Goal: Task Accomplishment & Management: Manage account settings

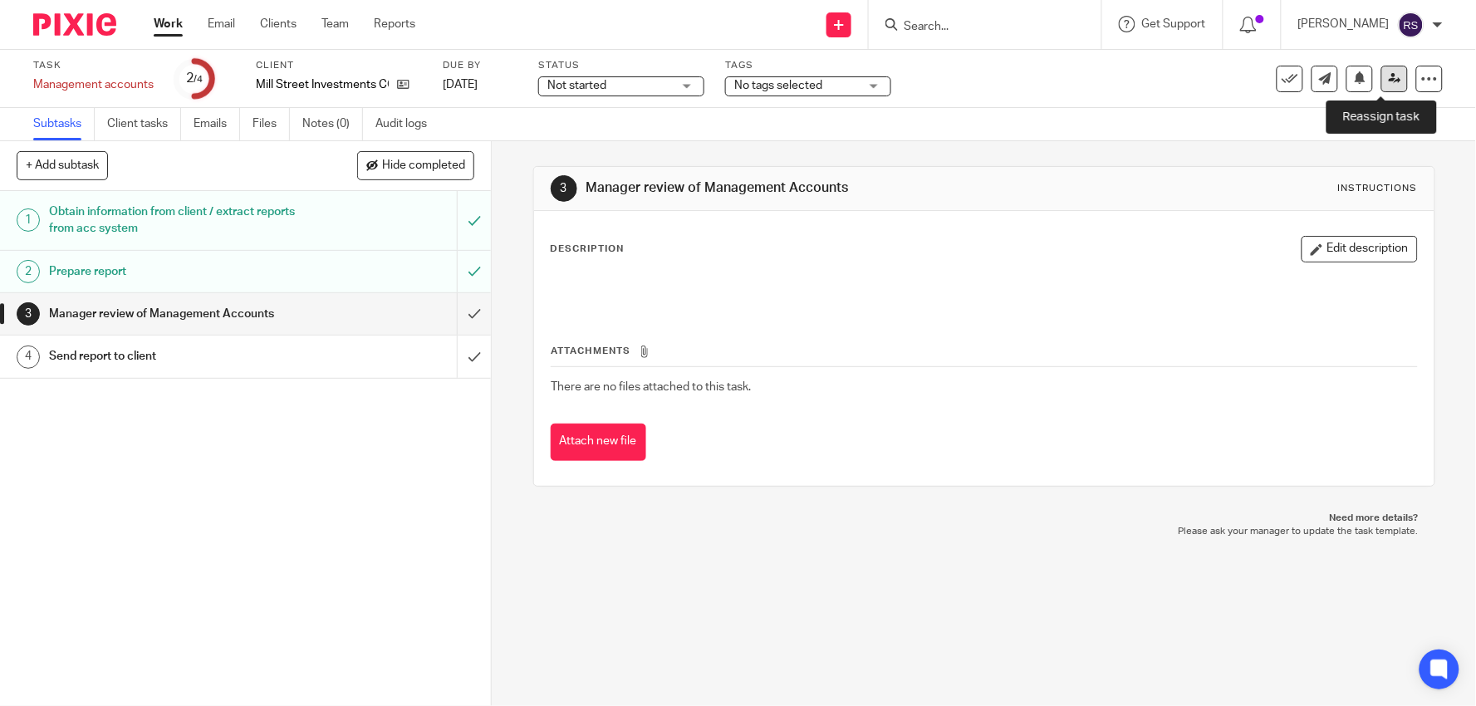
drag, startPoint x: 0, startPoint y: 0, endPoint x: 1373, endPoint y: 81, distance: 1375.3
click at [1381, 81] on link at bounding box center [1394, 79] width 27 height 27
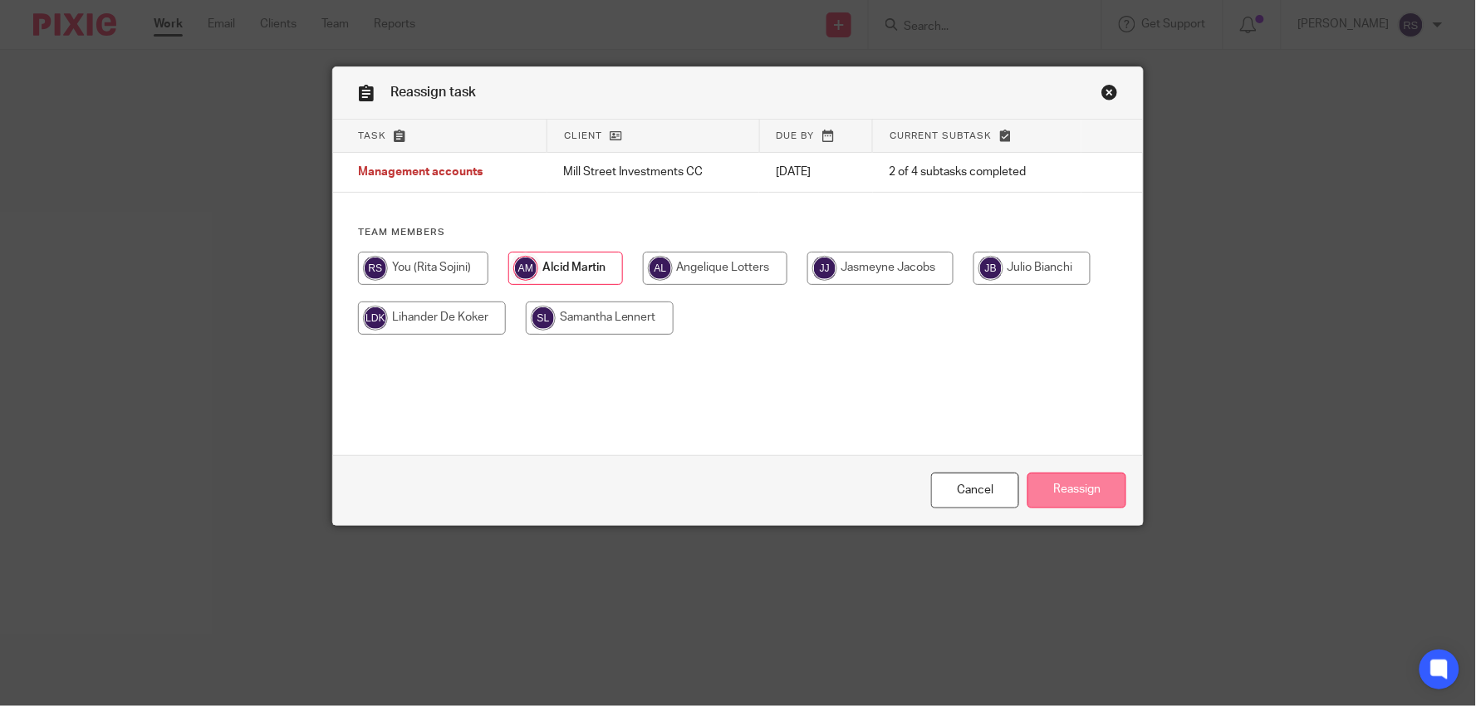
click at [1073, 483] on input "Reassign" at bounding box center [1076, 491] width 99 height 36
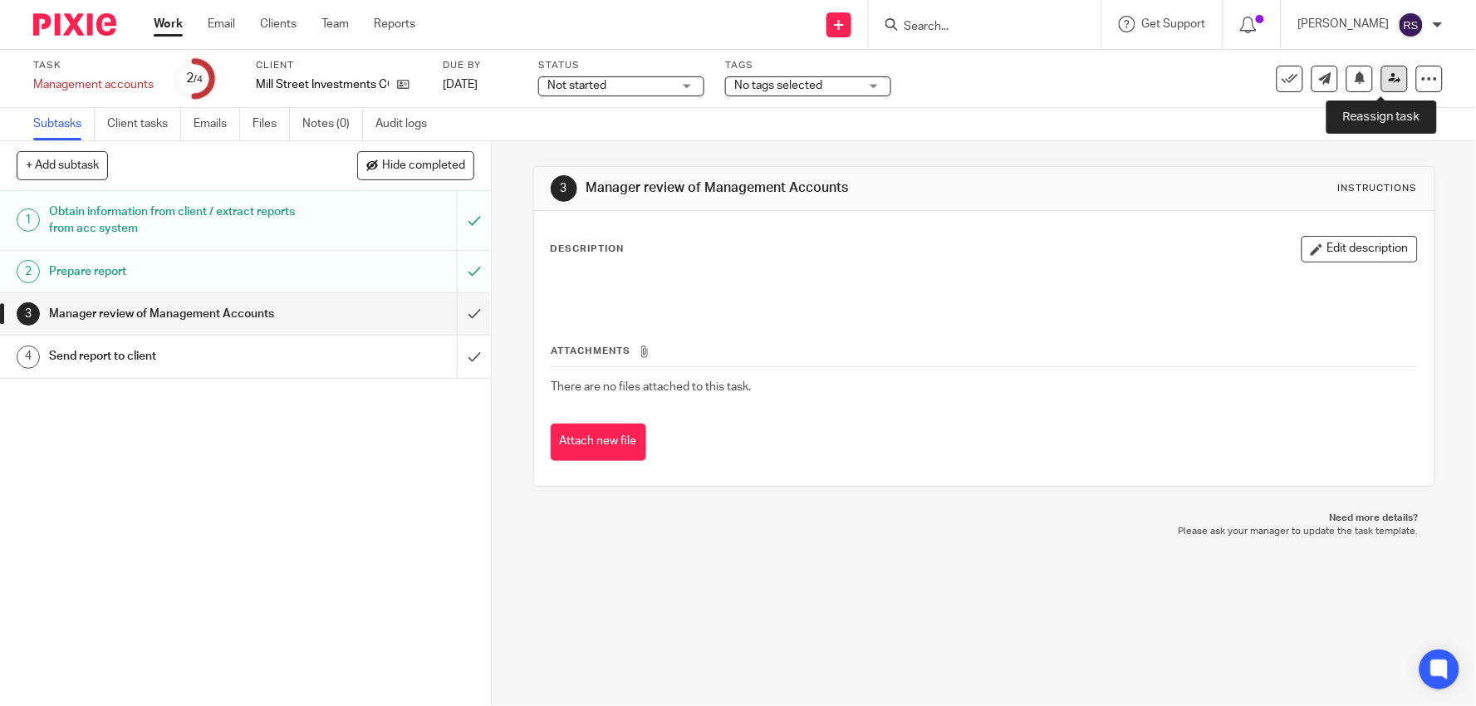
click at [1385, 85] on link at bounding box center [1394, 79] width 27 height 27
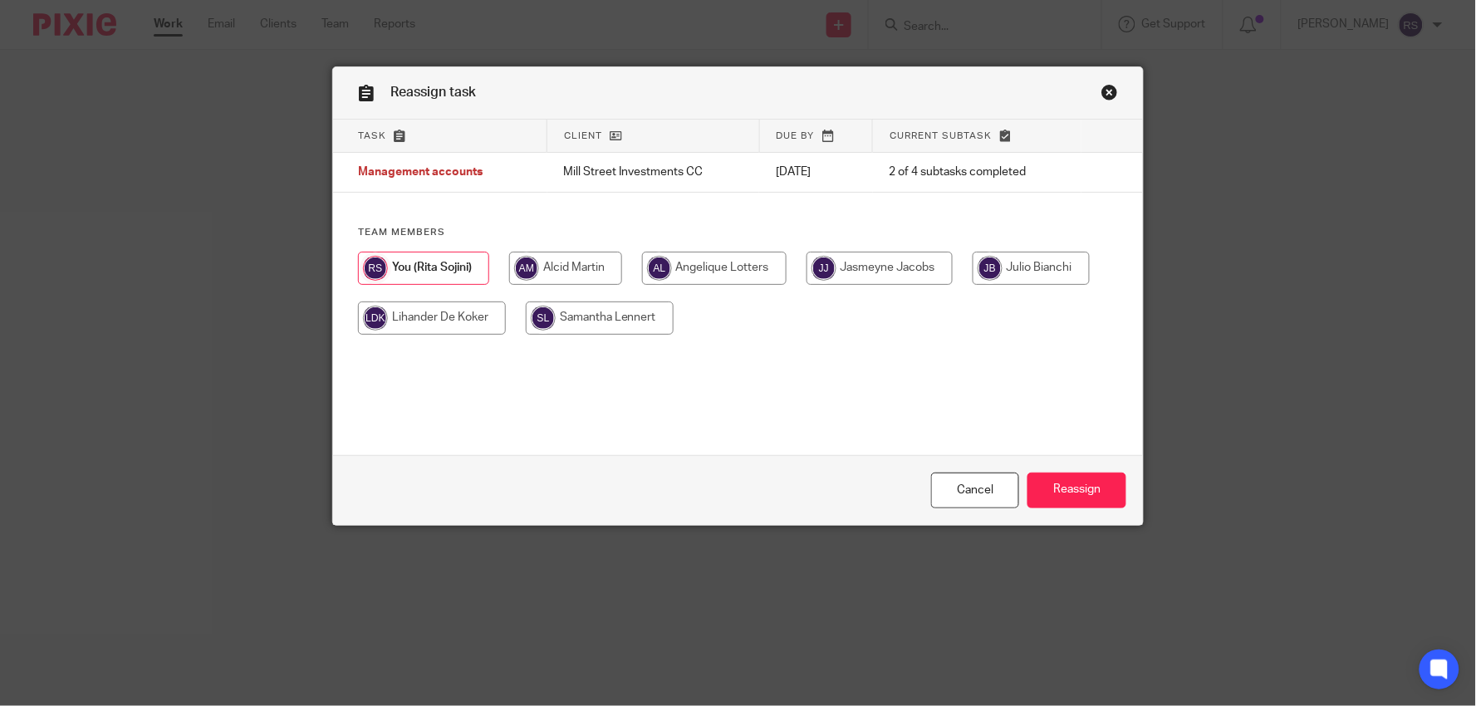
click at [529, 268] on input "radio" at bounding box center [565, 268] width 113 height 33
radio input "true"
click at [1056, 484] on input "Reassign" at bounding box center [1076, 491] width 99 height 36
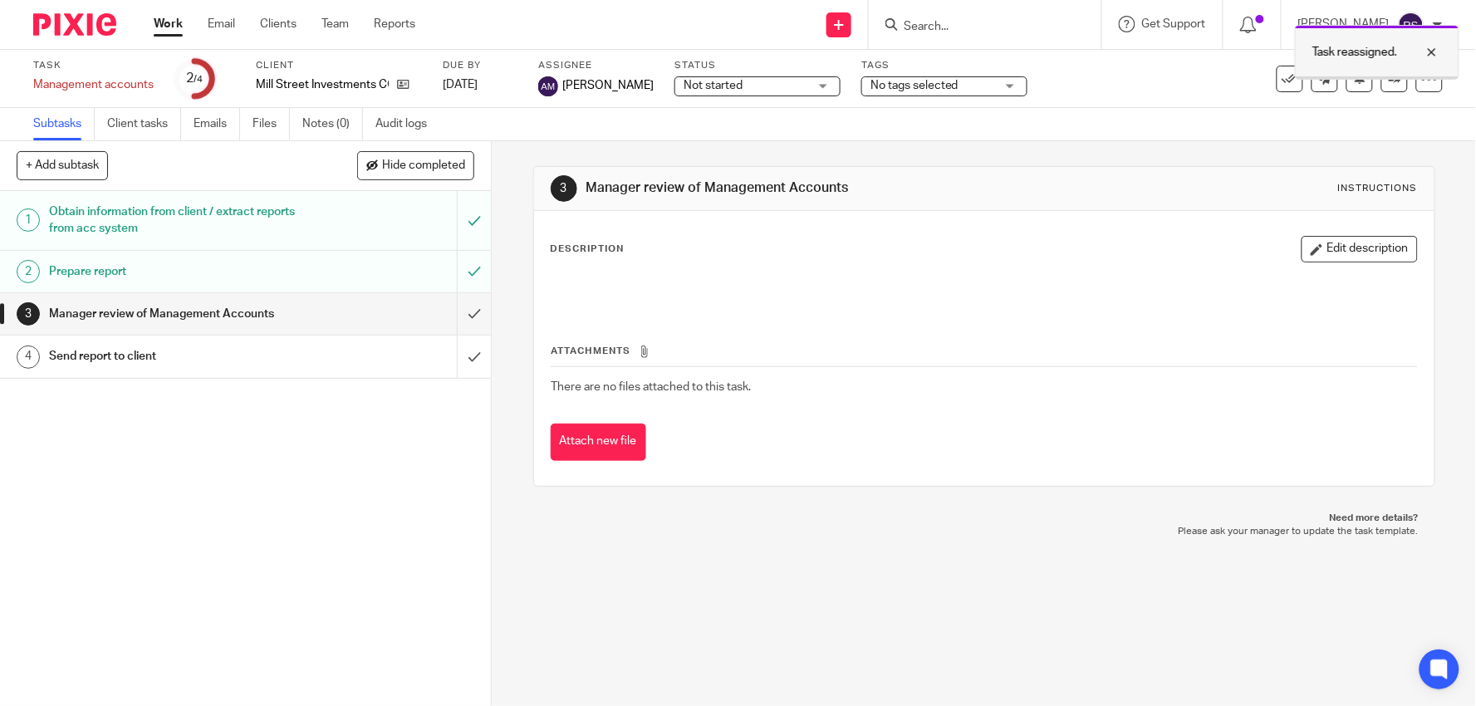
click at [1438, 53] on div at bounding box center [1419, 52] width 45 height 20
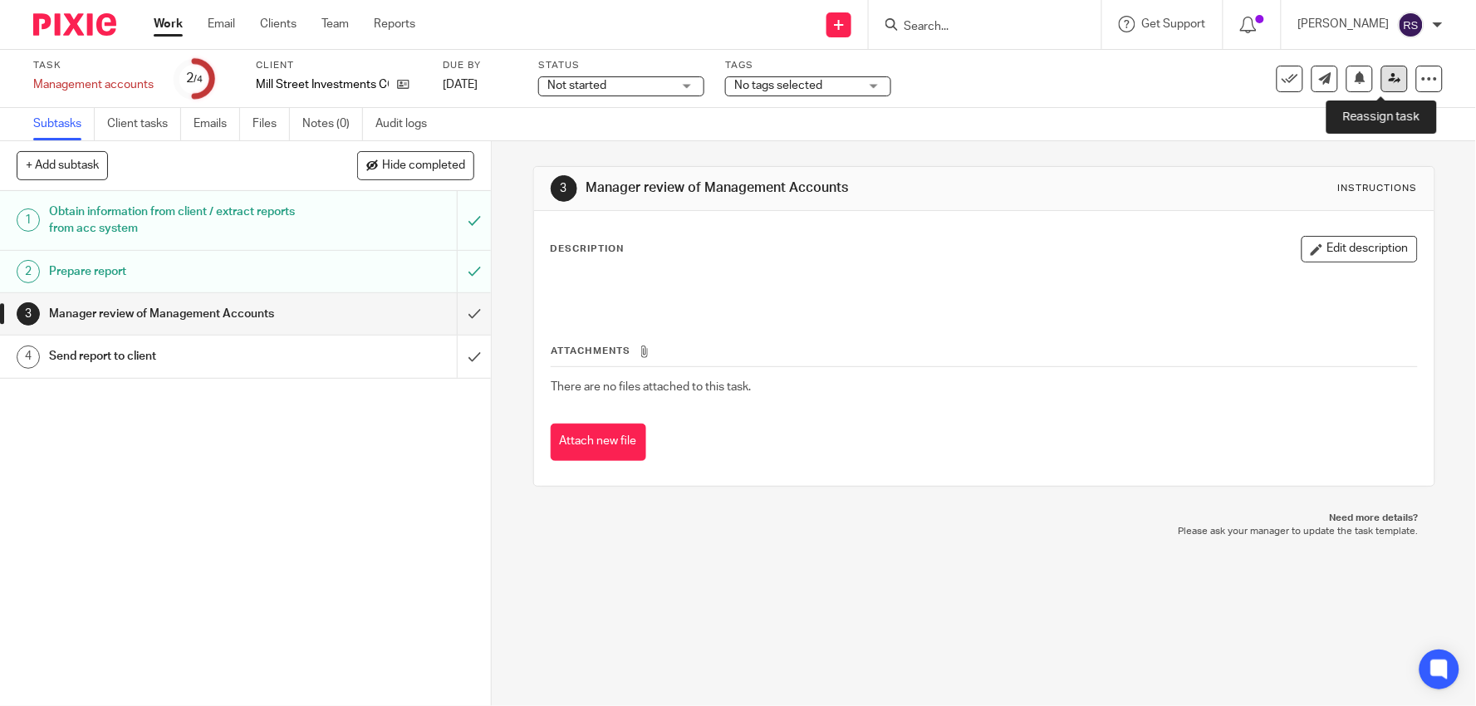
click at [1389, 76] on icon at bounding box center [1395, 78] width 12 height 12
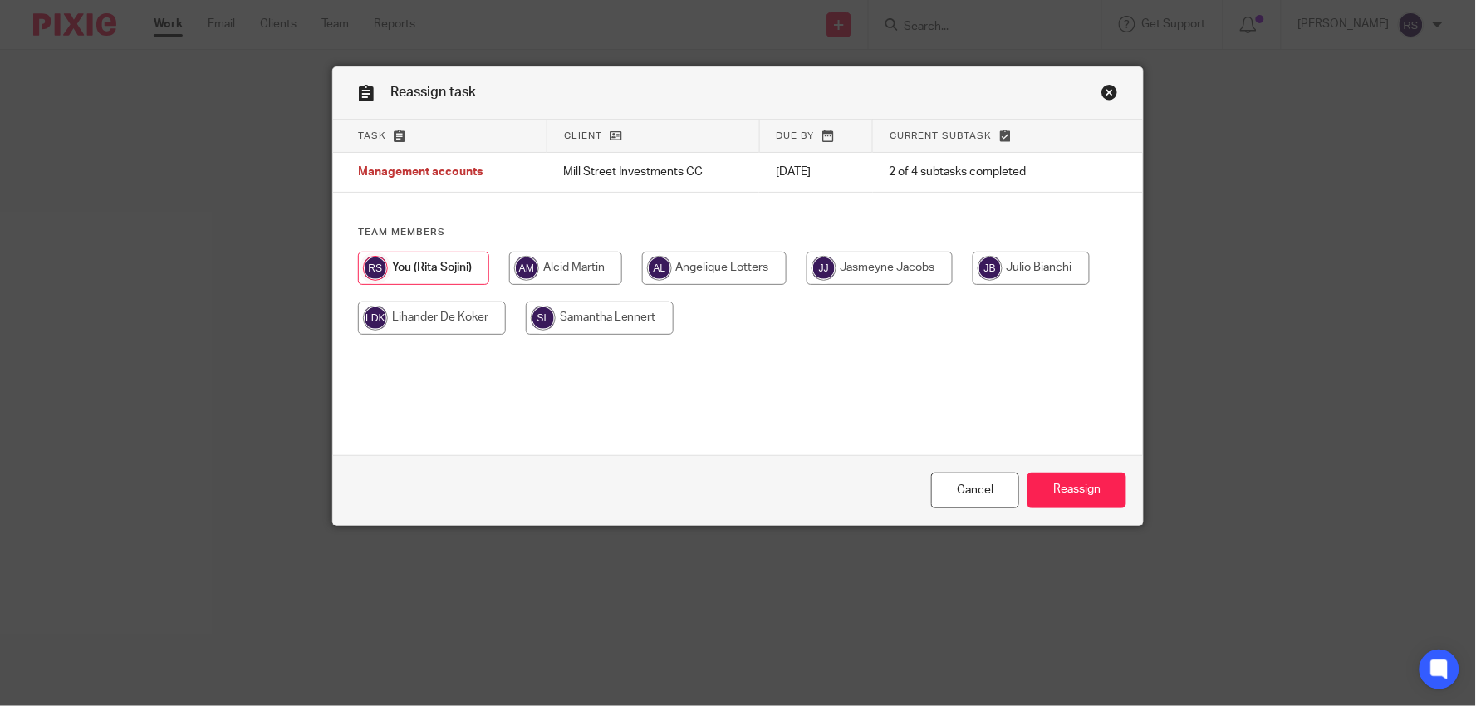
click at [591, 264] on input "radio" at bounding box center [565, 268] width 113 height 33
radio input "true"
click at [1056, 496] on input "Reassign" at bounding box center [1076, 491] width 99 height 36
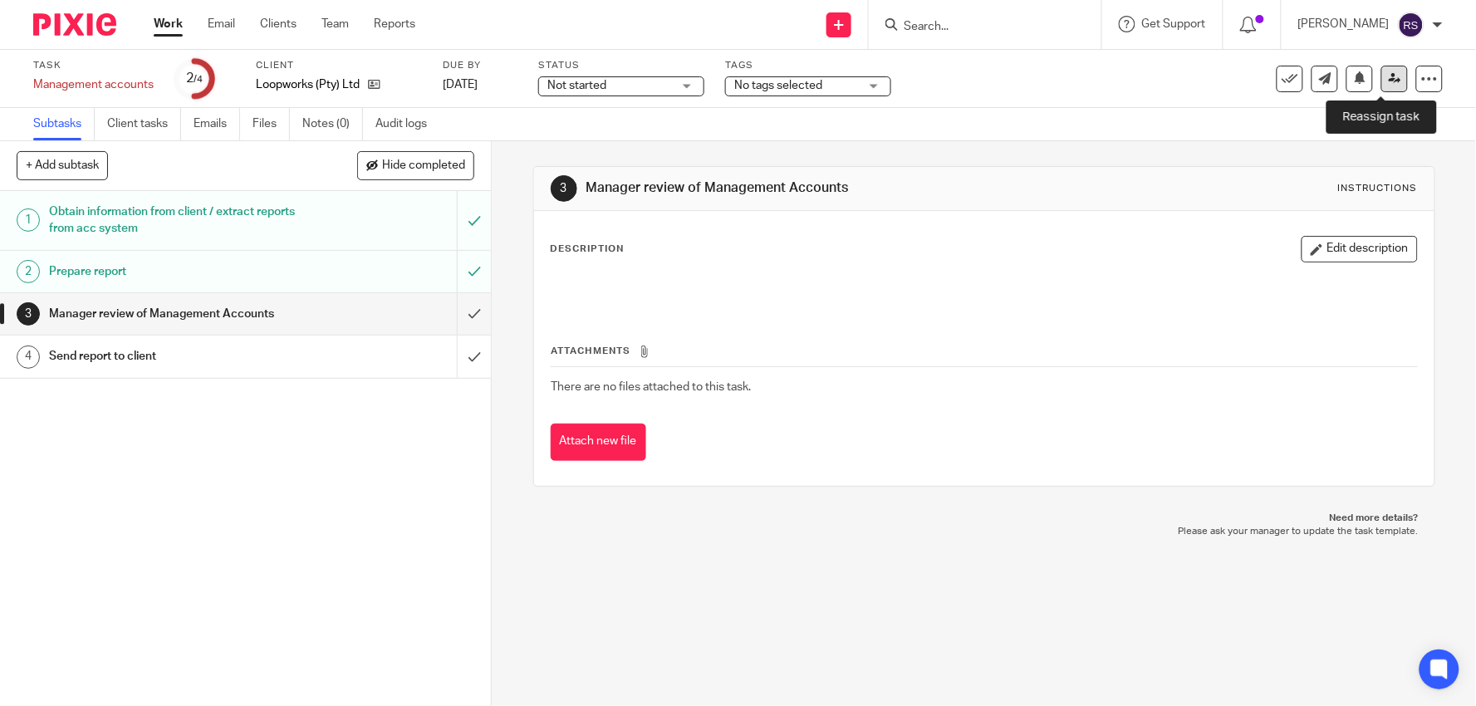
click at [1381, 85] on link at bounding box center [1394, 79] width 27 height 27
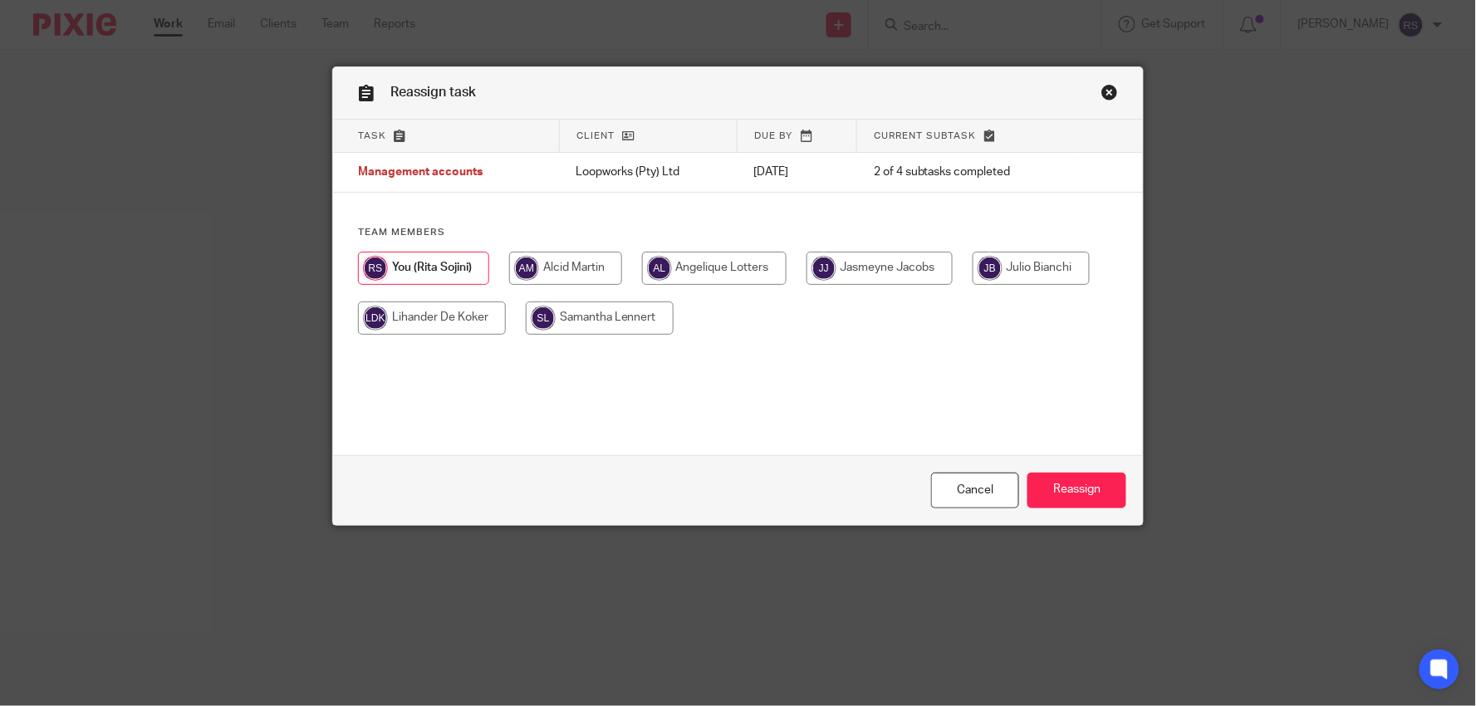
click at [555, 272] on input "radio" at bounding box center [565, 268] width 113 height 33
radio input "true"
click at [1066, 490] on input "Reassign" at bounding box center [1076, 491] width 99 height 36
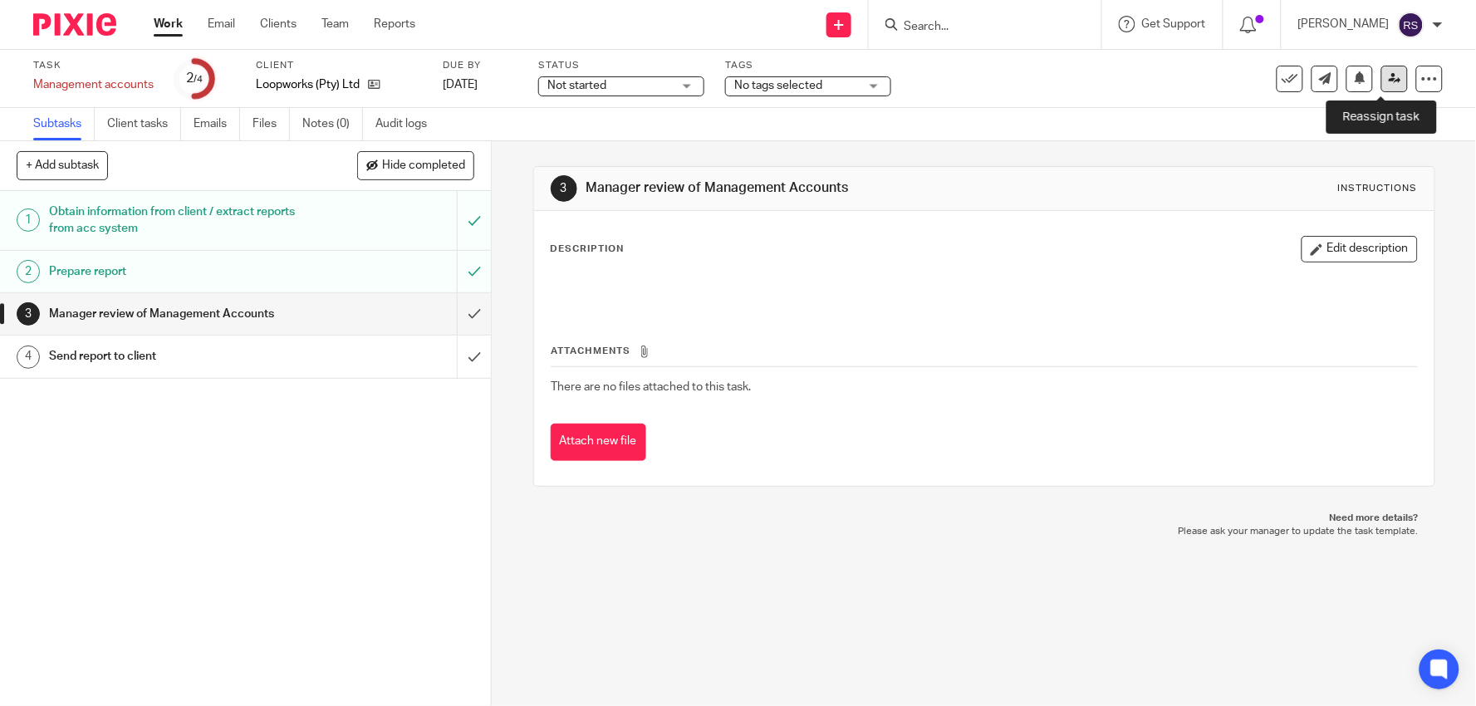
click at [1389, 84] on icon at bounding box center [1395, 78] width 12 height 12
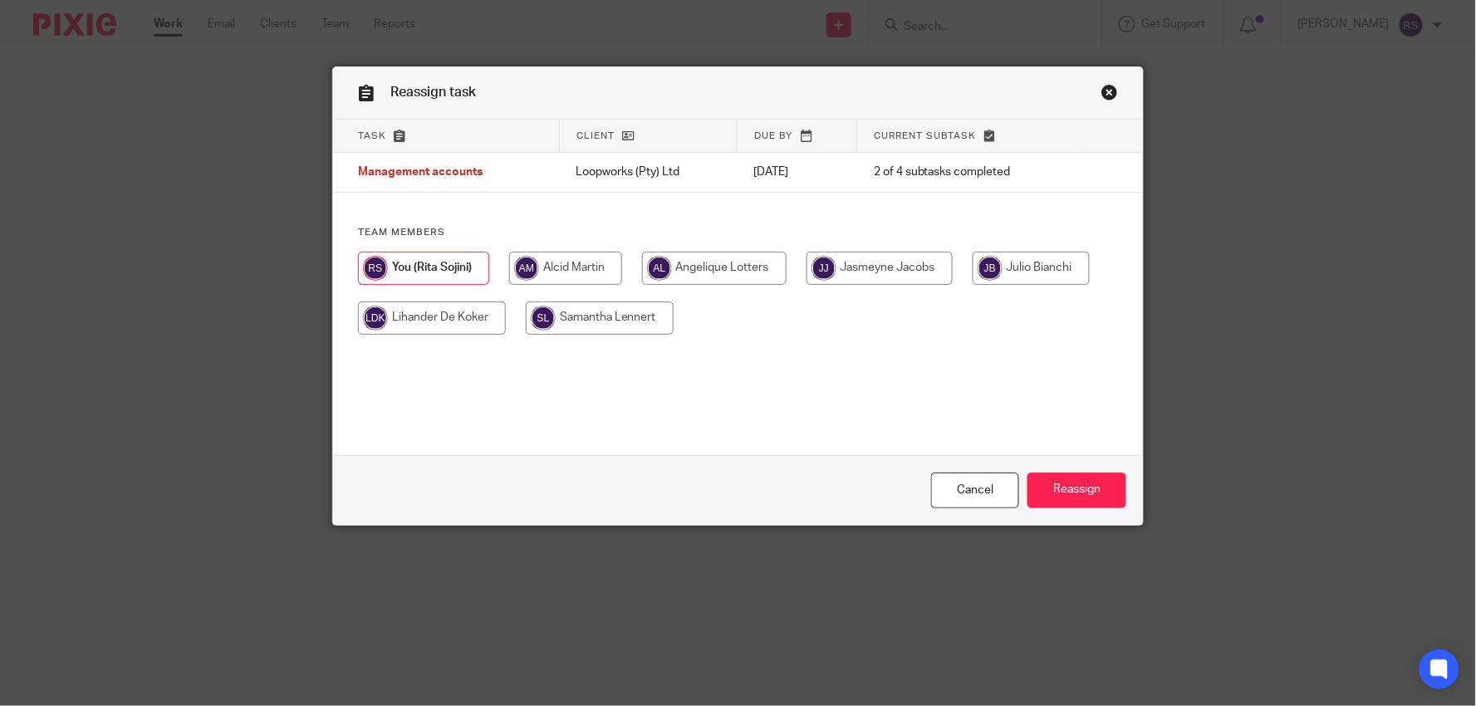
click at [567, 271] on input "radio" at bounding box center [565, 268] width 113 height 33
radio input "true"
click at [1092, 488] on input "Reassign" at bounding box center [1076, 491] width 99 height 36
